Goal: Navigation & Orientation: Understand site structure

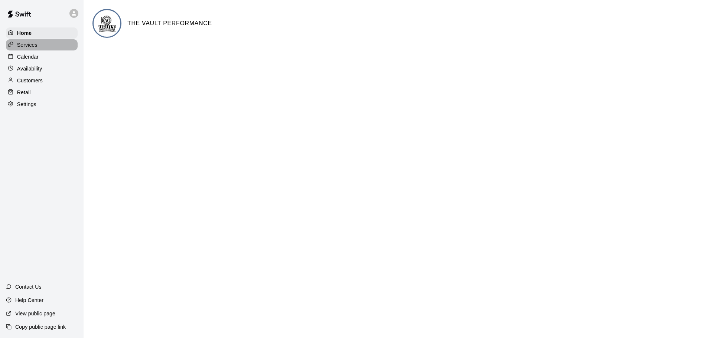
click at [56, 43] on div "Services" at bounding box center [42, 44] width 72 height 11
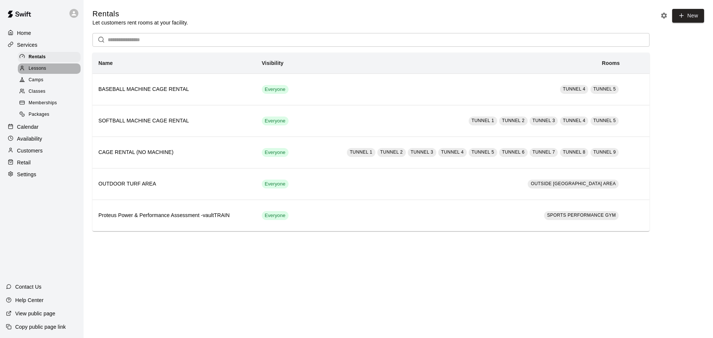
click at [50, 72] on div "Lessons" at bounding box center [49, 69] width 63 height 10
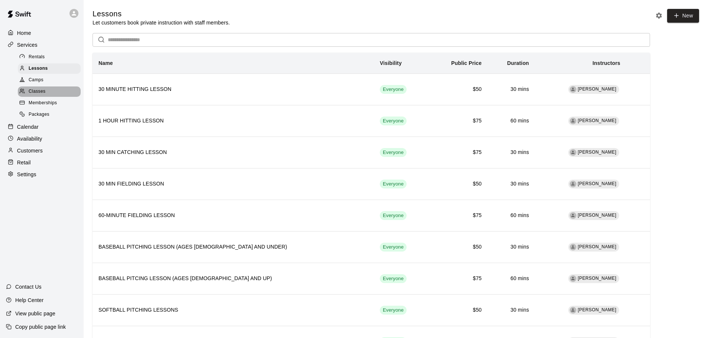
click at [45, 95] on span "Classes" at bounding box center [37, 91] width 17 height 7
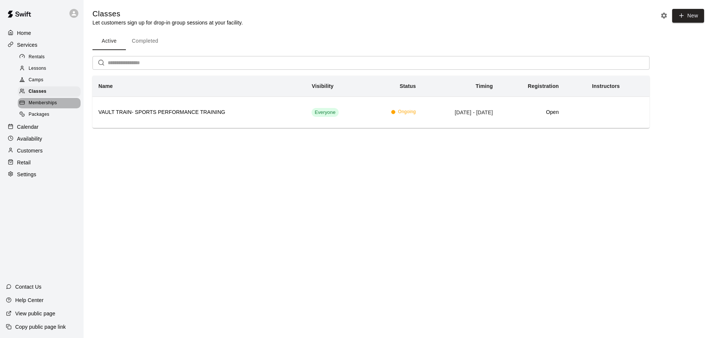
click at [41, 107] on span "Memberships" at bounding box center [43, 103] width 28 height 7
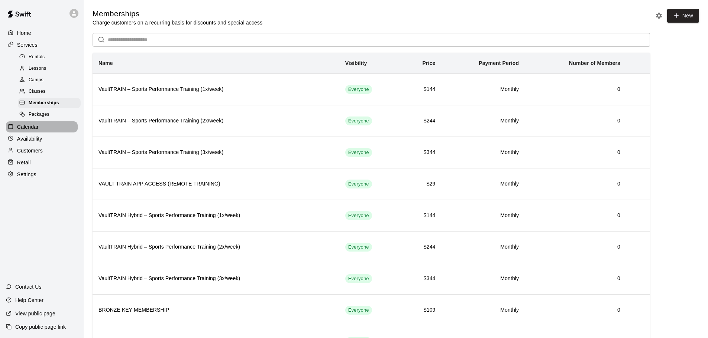
click at [43, 133] on div "Calendar" at bounding box center [42, 126] width 72 height 11
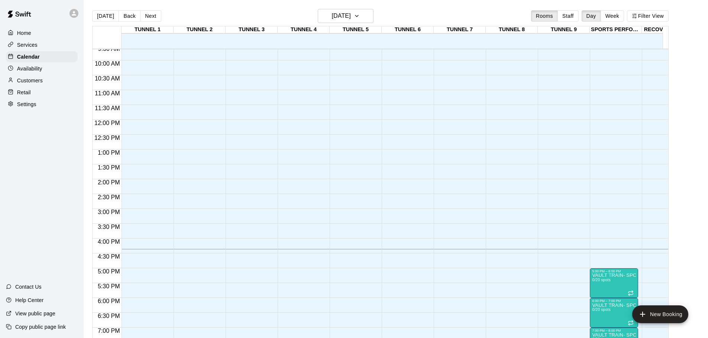
scroll to position [273, 0]
